Goal: Obtain resource: Download file/media

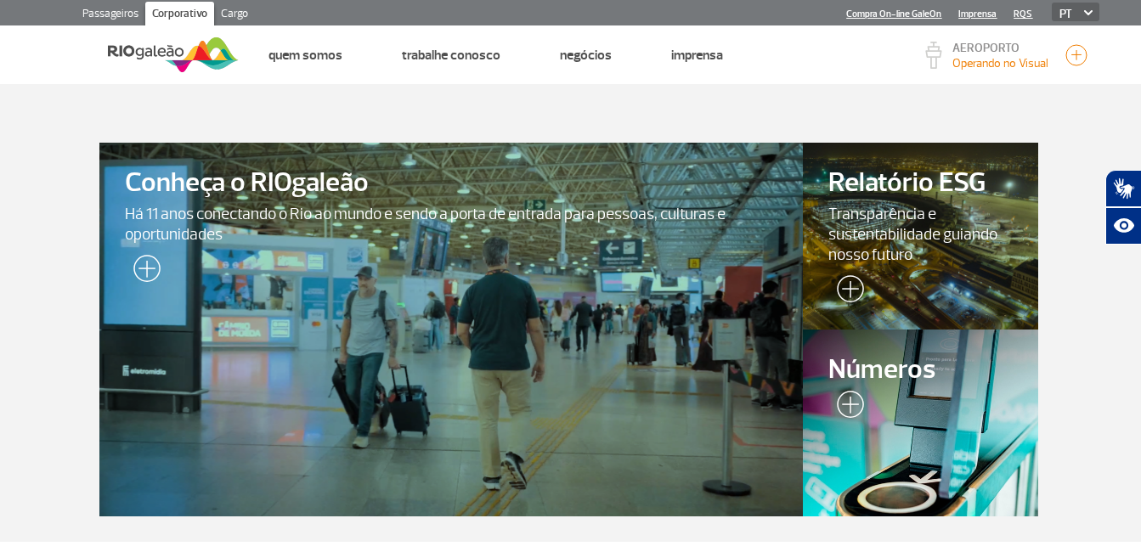
scroll to position [510, 0]
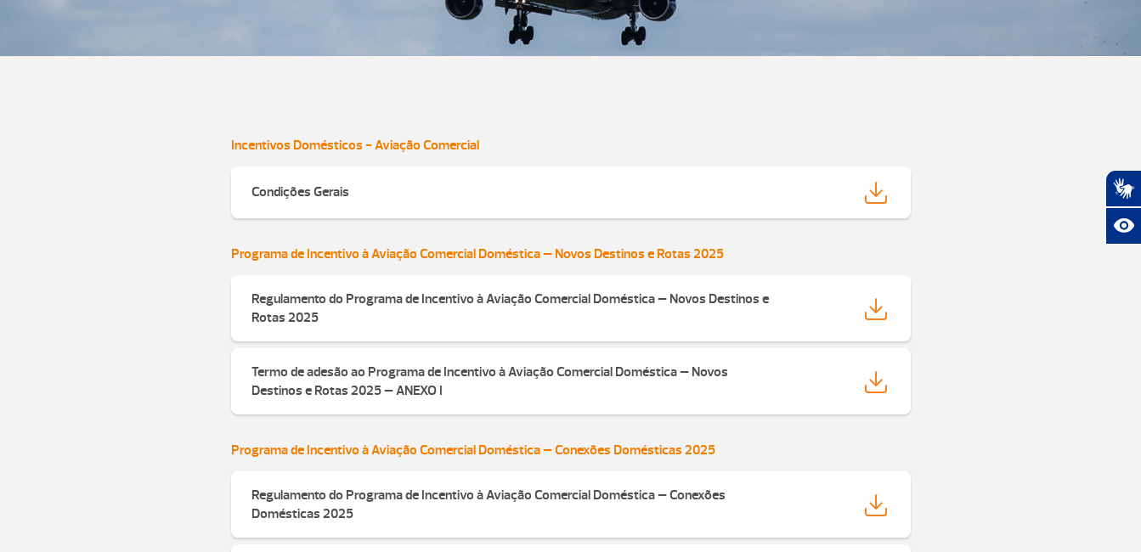
scroll to position [510, 0]
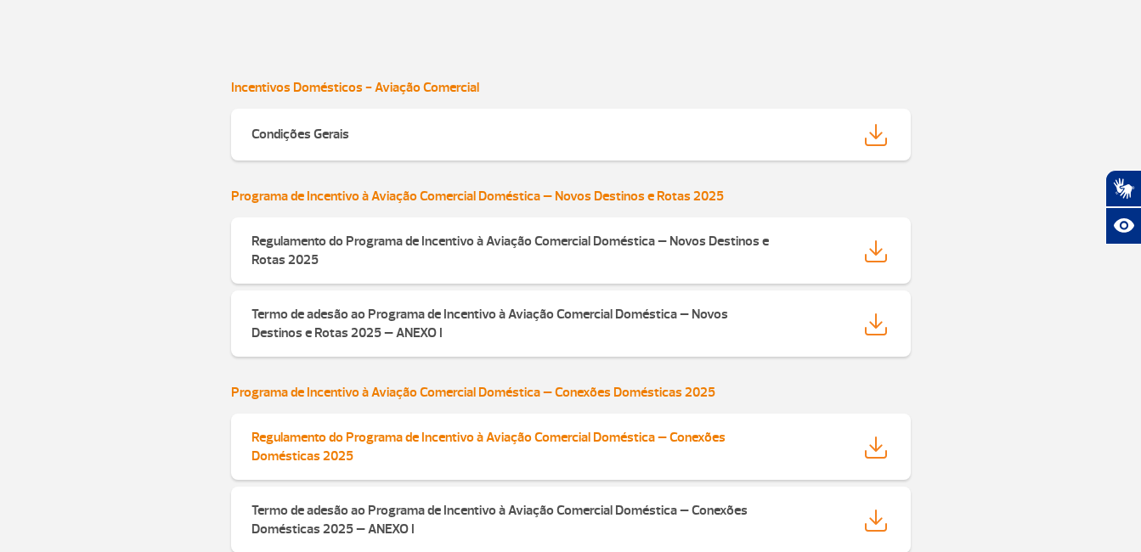
click at [874, 445] on img at bounding box center [876, 448] width 22 height 22
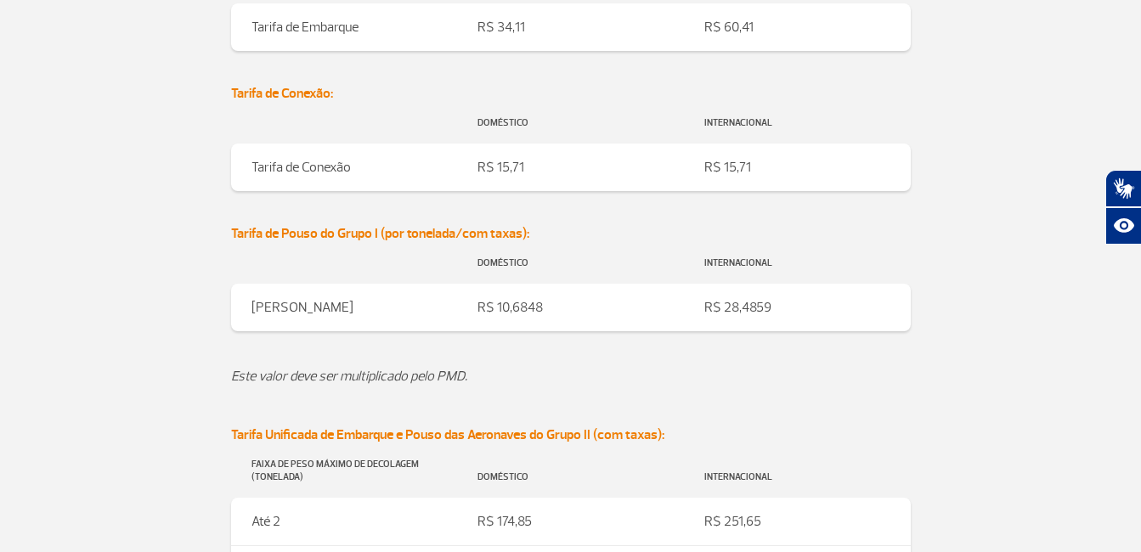
scroll to position [2464, 0]
